Goal: Book appointment/travel/reservation

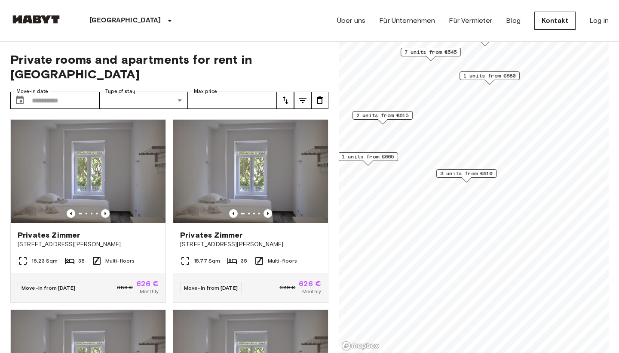
click at [476, 173] on span "3 units from €610" at bounding box center [466, 173] width 52 height 8
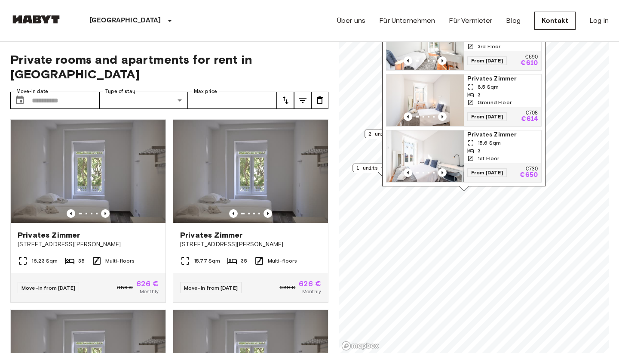
click at [425, 139] on img "Map marker" at bounding box center [424, 156] width 77 height 52
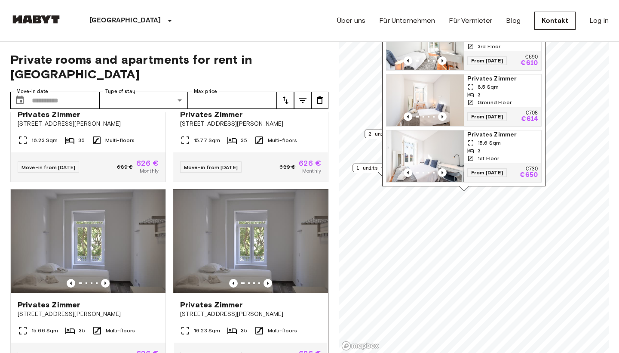
scroll to position [219, 0]
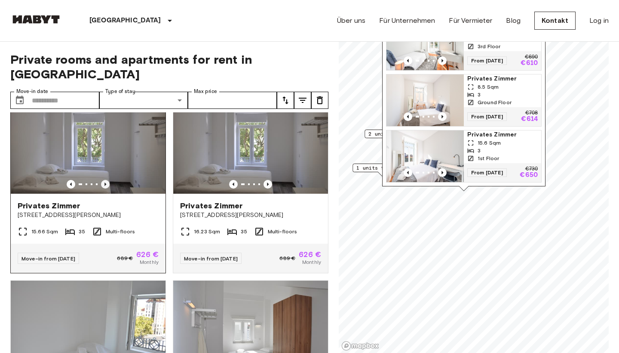
click at [103, 180] on icon "Previous image" at bounding box center [105, 184] width 9 height 9
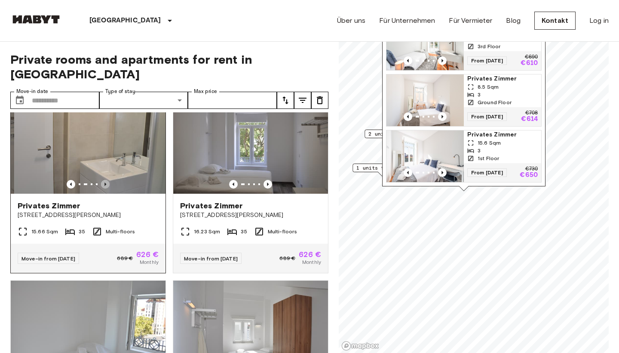
click at [104, 180] on icon "Previous image" at bounding box center [105, 184] width 9 height 9
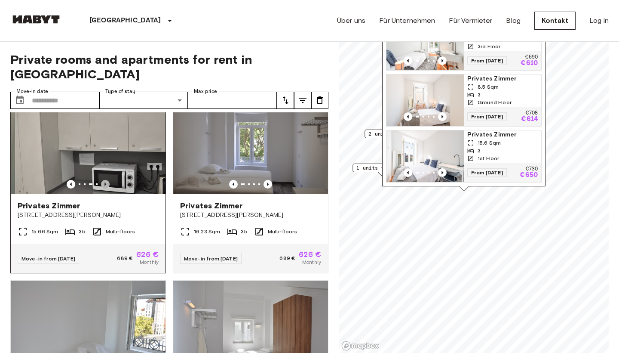
click at [104, 180] on icon "Previous image" at bounding box center [105, 184] width 9 height 9
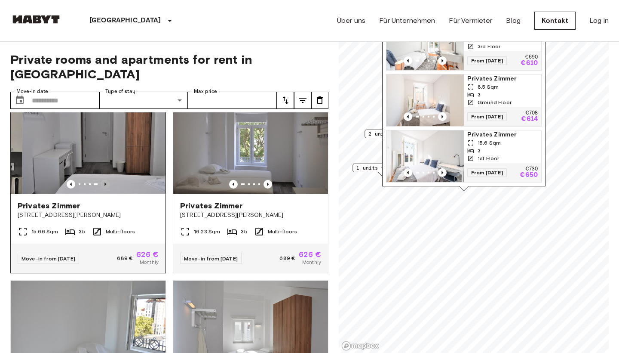
click at [104, 180] on icon "Previous image" at bounding box center [105, 184] width 9 height 9
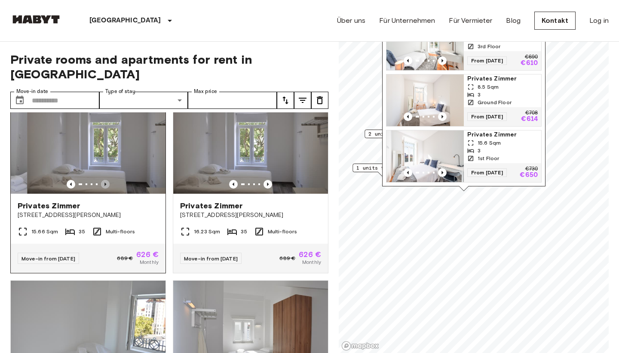
click at [104, 180] on icon "Previous image" at bounding box center [105, 184] width 9 height 9
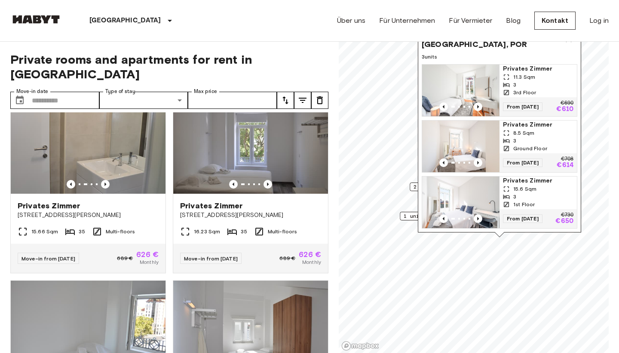
click at [408, 214] on span "1 units from €665" at bounding box center [430, 216] width 52 height 8
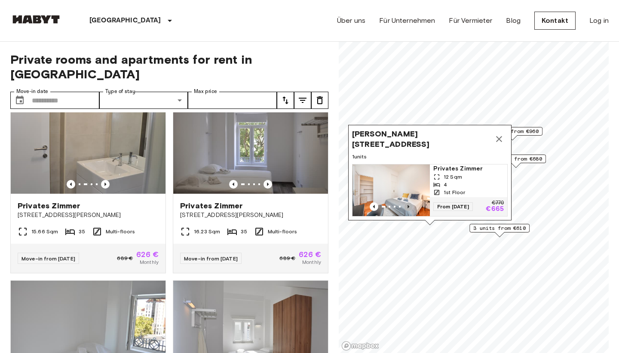
click at [409, 206] on icon "Previous image" at bounding box center [409, 206] width 2 height 3
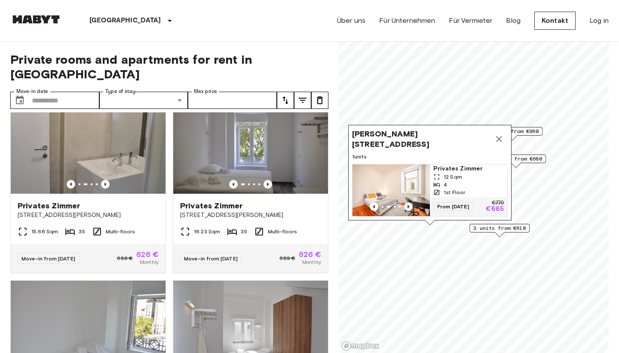
click at [408, 206] on icon "Previous image" at bounding box center [409, 206] width 2 height 3
click at [523, 160] on span "1 units from €680" at bounding box center [516, 159] width 52 height 8
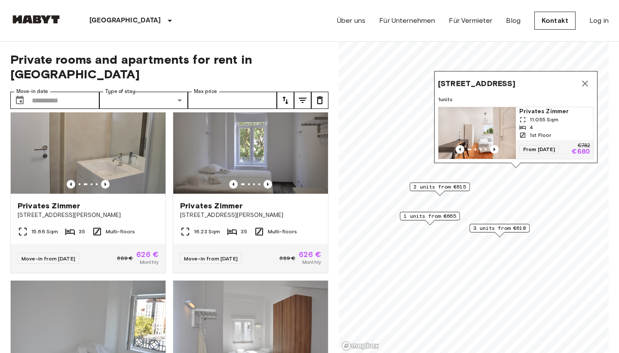
click at [451, 190] on span "2 units from €615" at bounding box center [440, 187] width 52 height 8
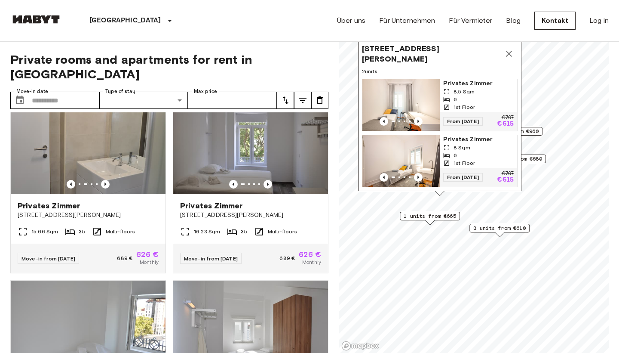
click at [427, 101] on img "Map marker" at bounding box center [400, 105] width 77 height 52
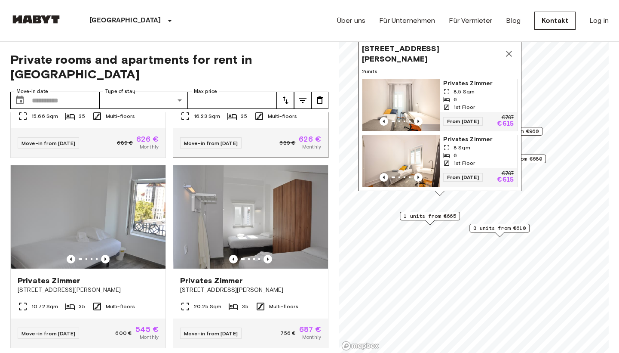
scroll to position [352, 0]
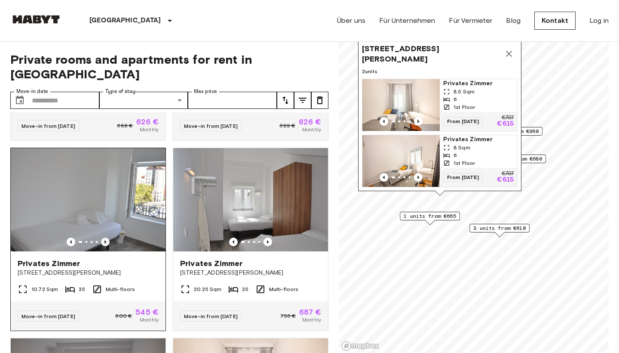
click at [104, 237] on icon "Previous image" at bounding box center [105, 241] width 9 height 9
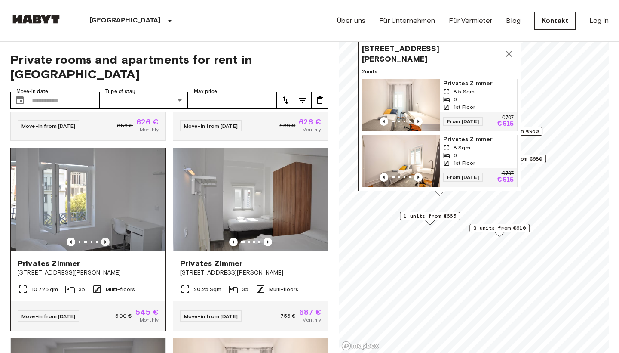
click at [104, 237] on icon "Previous image" at bounding box center [105, 241] width 9 height 9
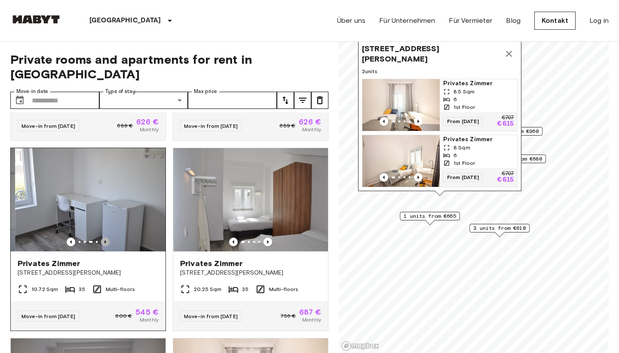
click at [104, 237] on icon "Previous image" at bounding box center [105, 241] width 9 height 9
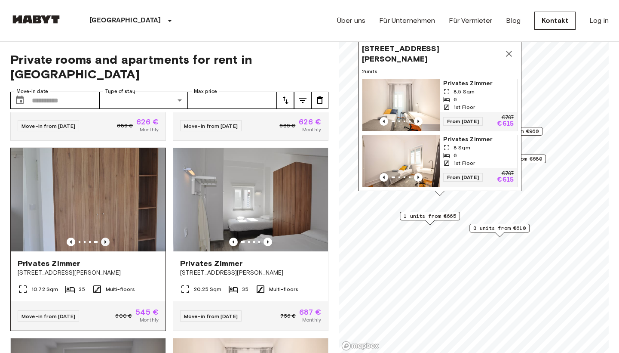
click at [104, 237] on icon "Previous image" at bounding box center [105, 241] width 9 height 9
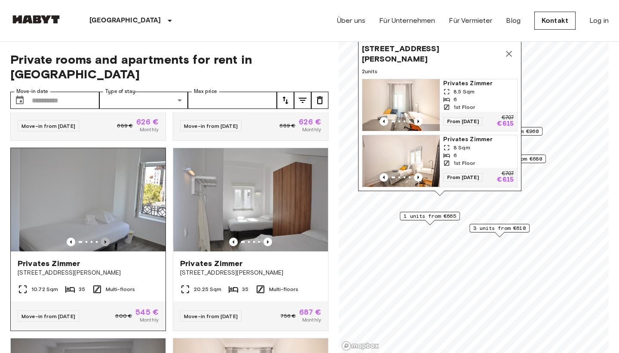
click at [104, 237] on icon "Previous image" at bounding box center [105, 241] width 9 height 9
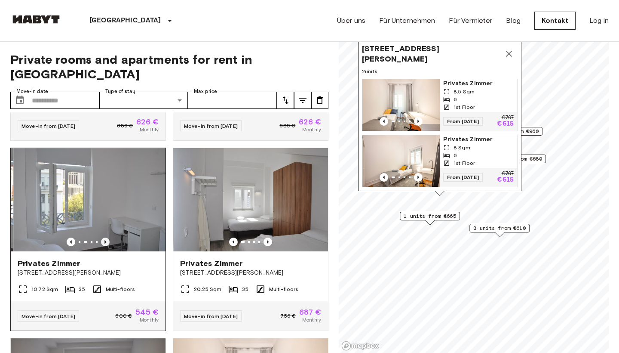
click at [104, 237] on icon "Previous image" at bounding box center [105, 241] width 9 height 9
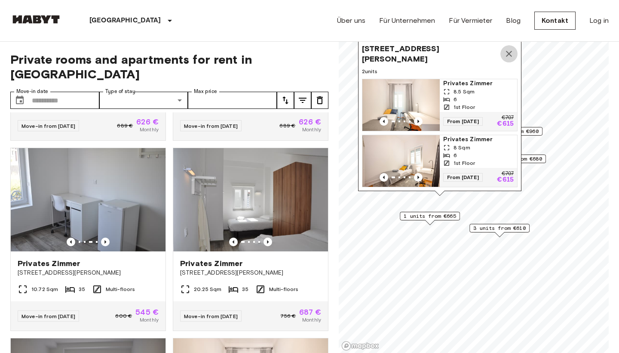
click at [512, 51] on icon "Map marker" at bounding box center [509, 54] width 10 height 10
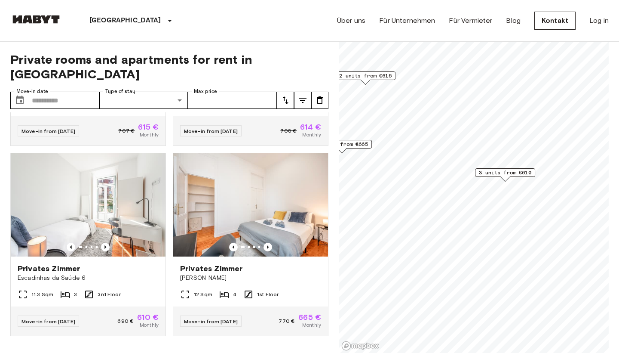
scroll to position [332, 0]
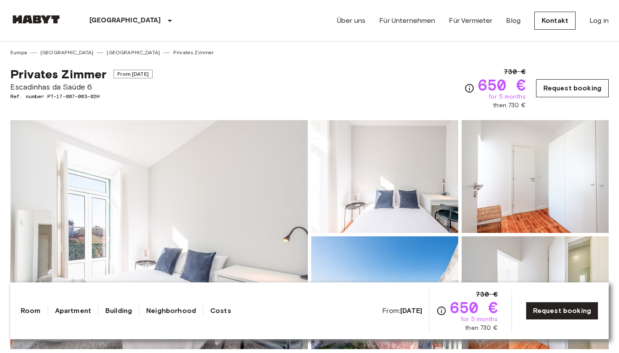
click at [558, 92] on link "Request booking" at bounding box center [572, 88] width 73 height 18
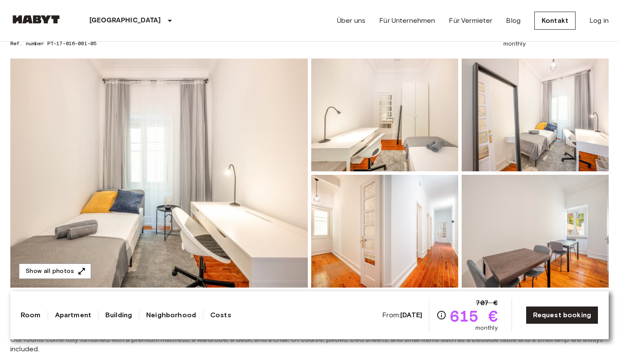
scroll to position [55, 0]
